Goal: Task Accomplishment & Management: Use online tool/utility

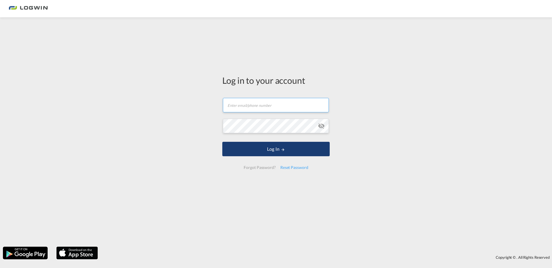
type input "[PERSON_NAME][EMAIL_ADDRESS][DOMAIN_NAME]"
click at [281, 149] on md-icon "LOGIN" at bounding box center [283, 149] width 4 height 4
